Goal: Task Accomplishment & Management: Manage account settings

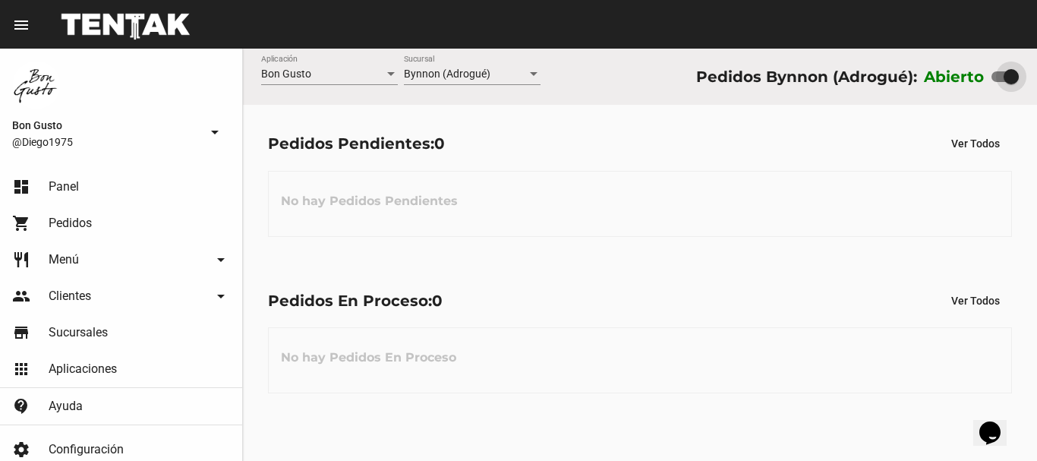
click at [1005, 80] on div at bounding box center [1011, 76] width 15 height 15
click at [999, 82] on input "checkbox" at bounding box center [999, 82] width 1 height 1
checkbox input "false"
